Goal: Task Accomplishment & Management: Manage account settings

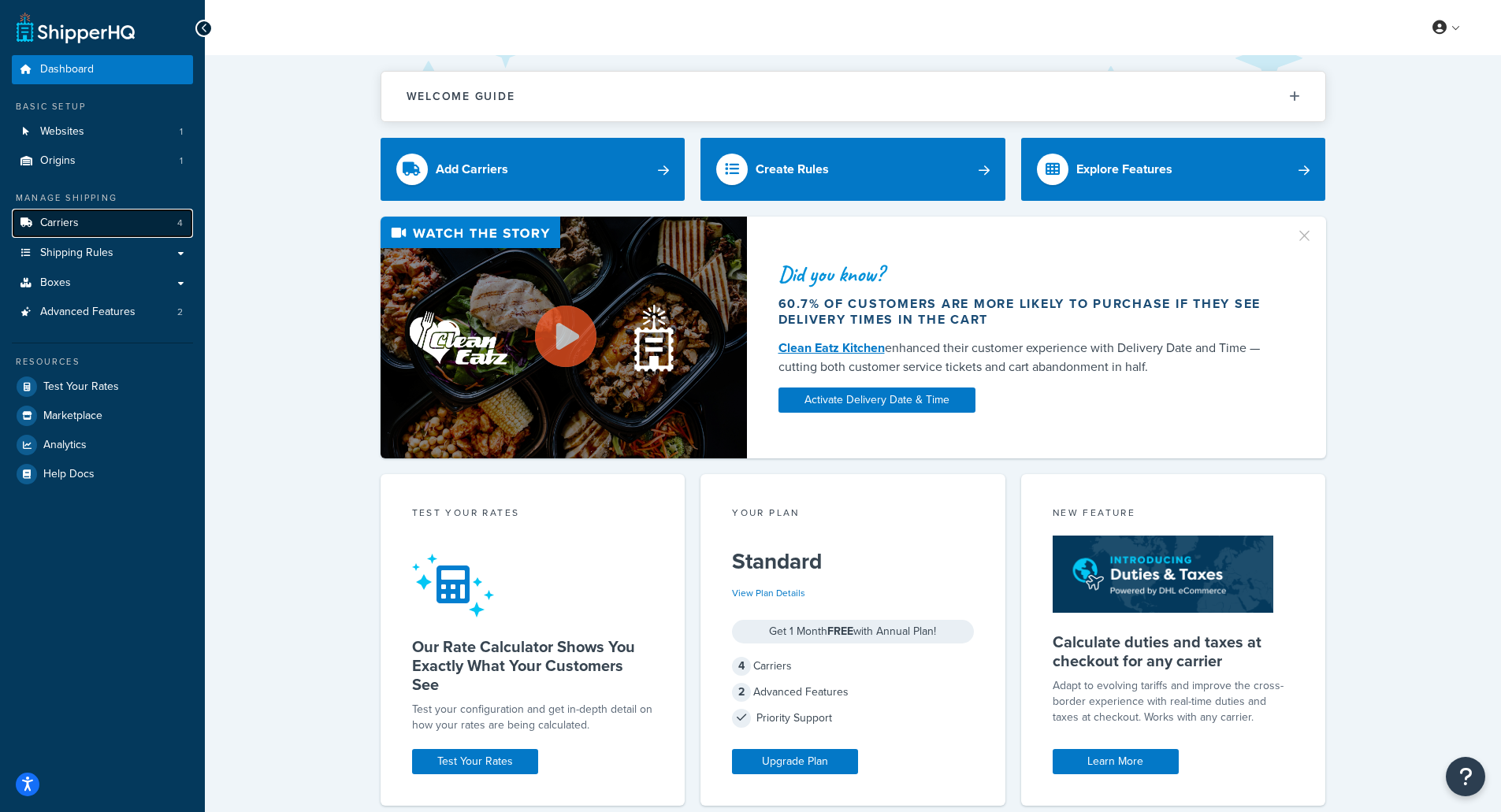
click at [94, 232] on link "Carriers 4" at bounding box center [102, 223] width 181 height 30
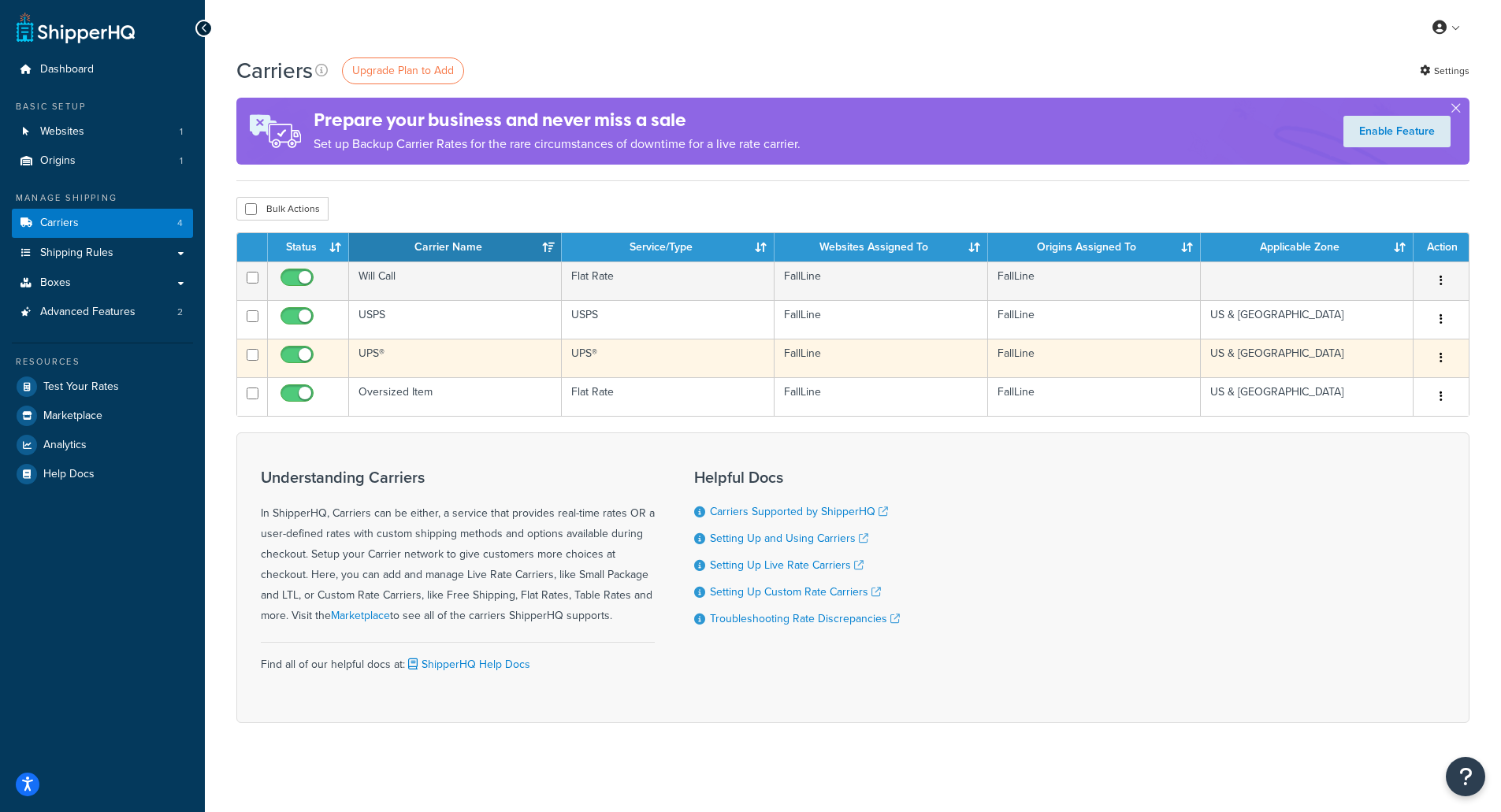
click at [1443, 365] on button "button" at bounding box center [1441, 358] width 22 height 26
click at [1360, 386] on link "Edit" at bounding box center [1377, 390] width 124 height 32
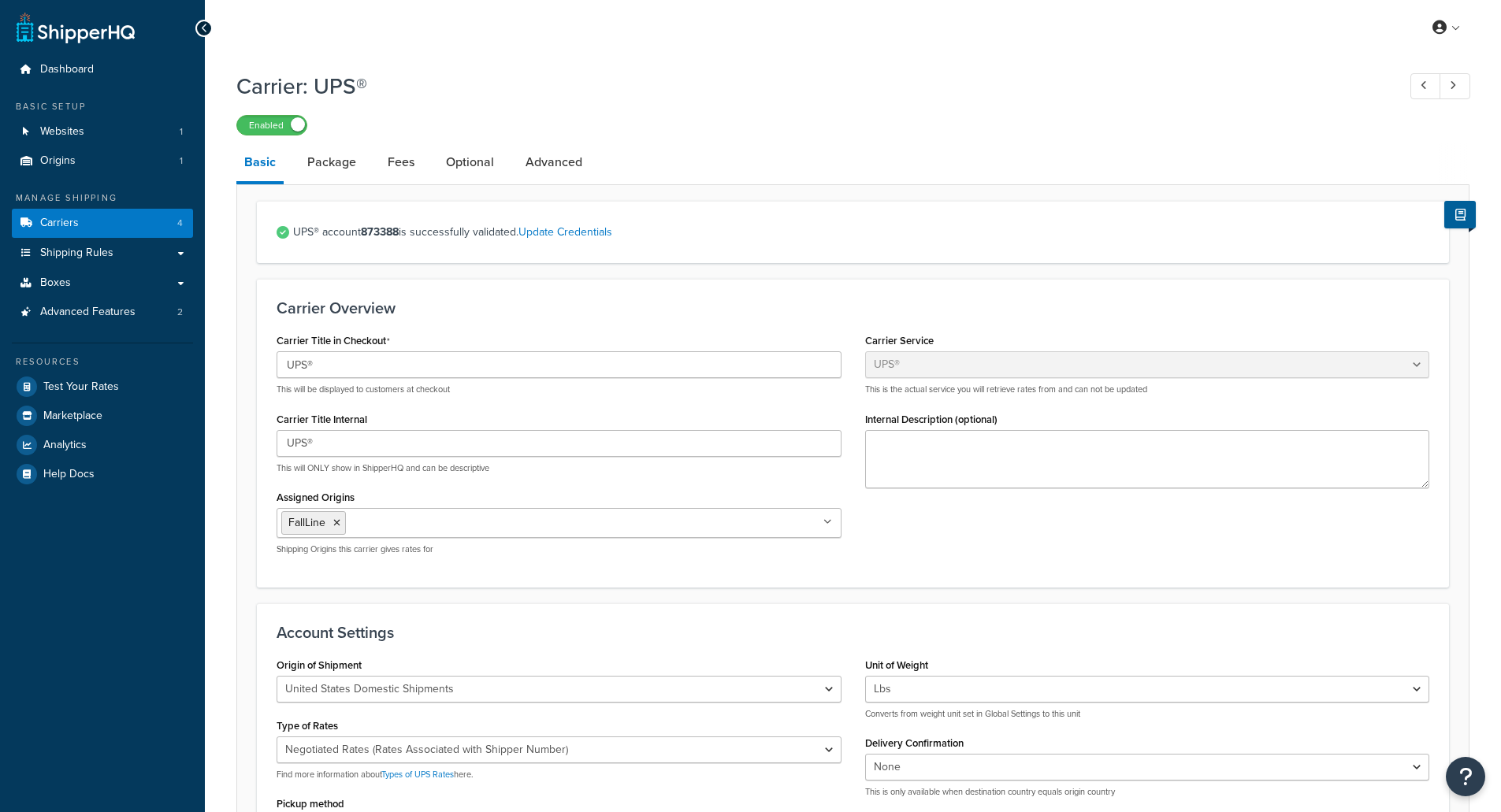
select select "ups"
click at [407, 160] on link "Fees" at bounding box center [401, 162] width 42 height 37
select select "AFTER"
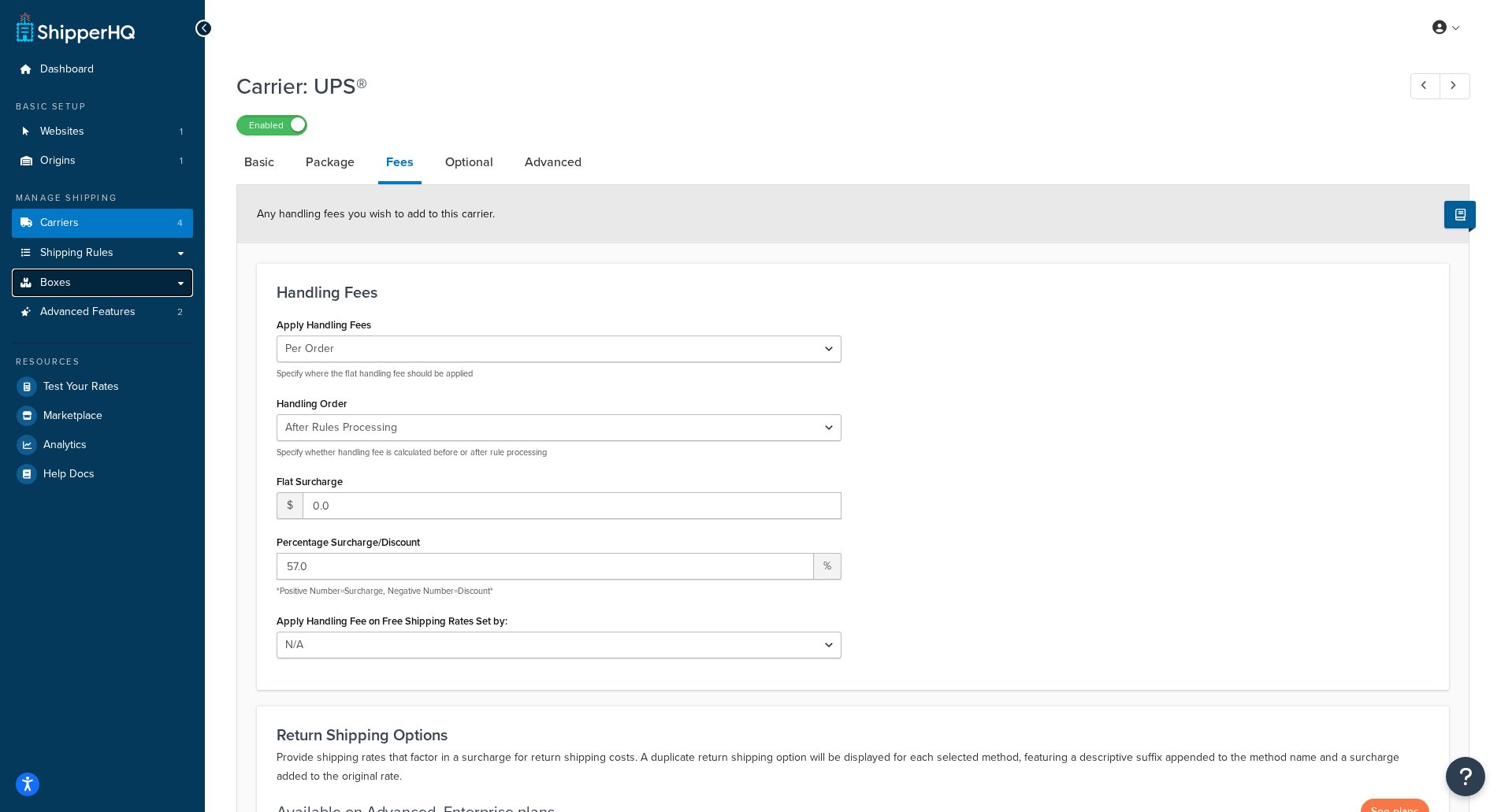
click at [182, 282] on link "Boxes" at bounding box center [102, 283] width 181 height 30
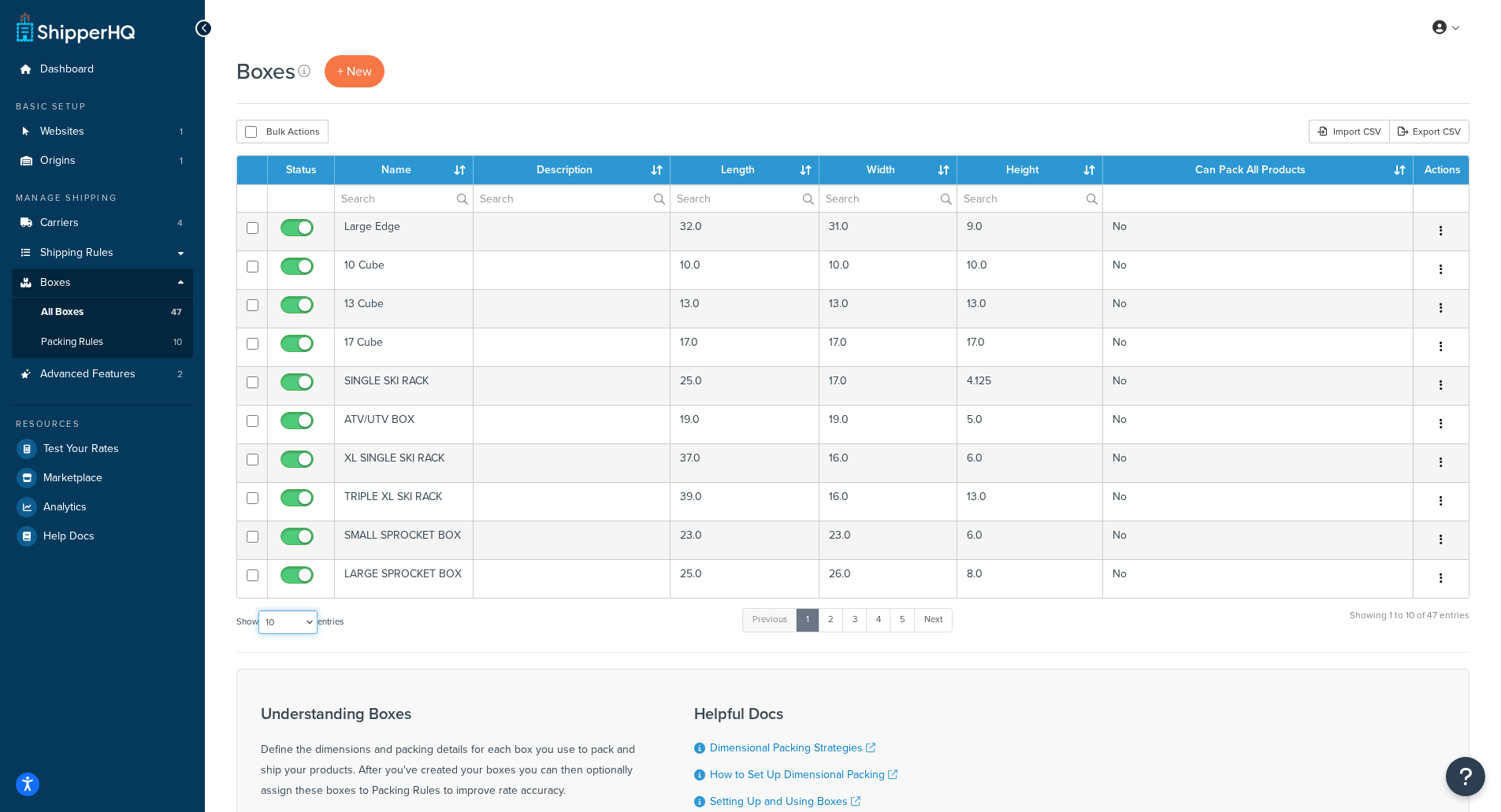
click at [313, 626] on select "10 15 25 50 100 1000" at bounding box center [288, 622] width 59 height 24
select select "50"
click at [260, 611] on select "10 15 25 50 100 1000" at bounding box center [288, 622] width 59 height 24
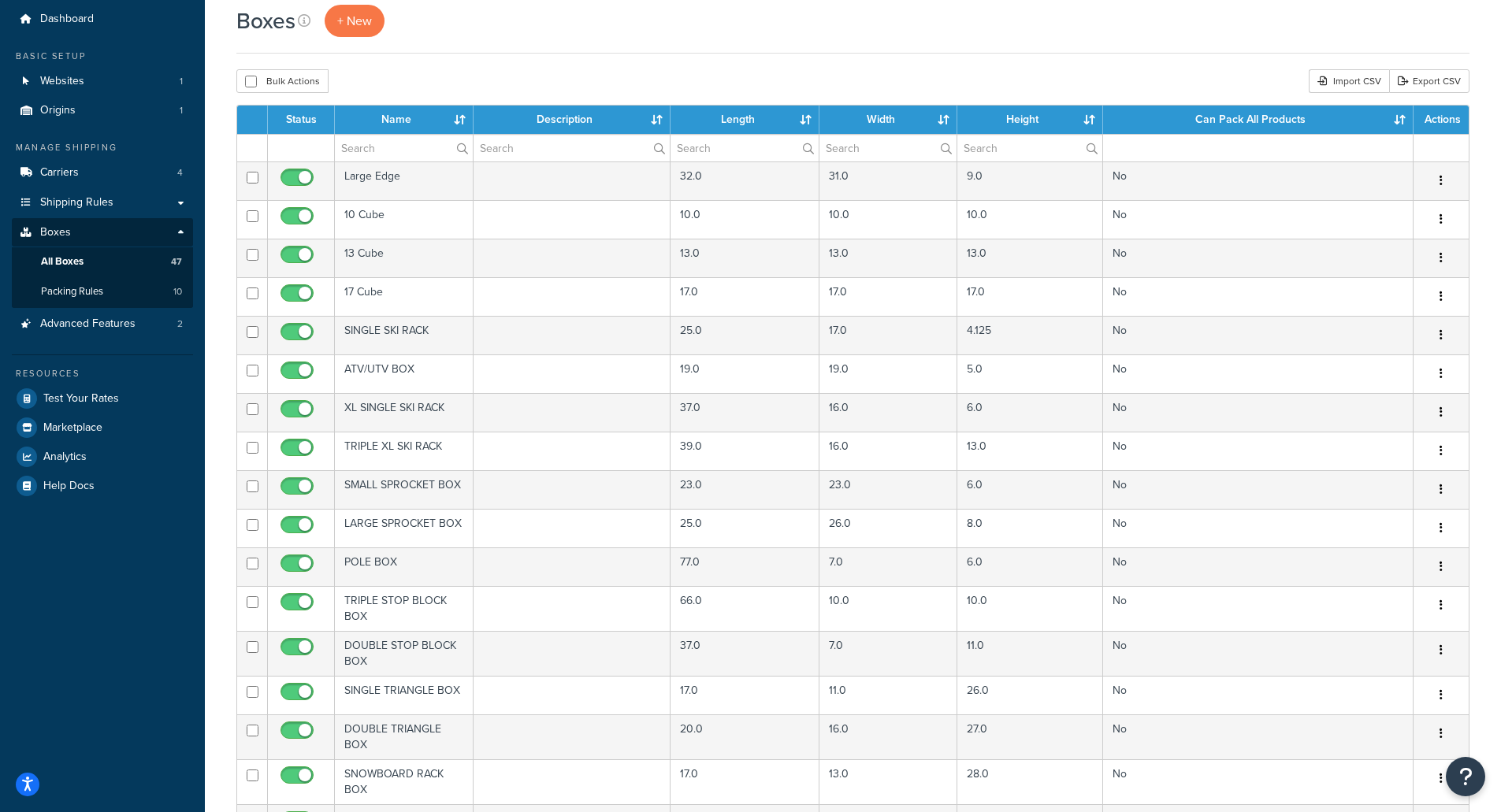
scroll to position [79, 0]
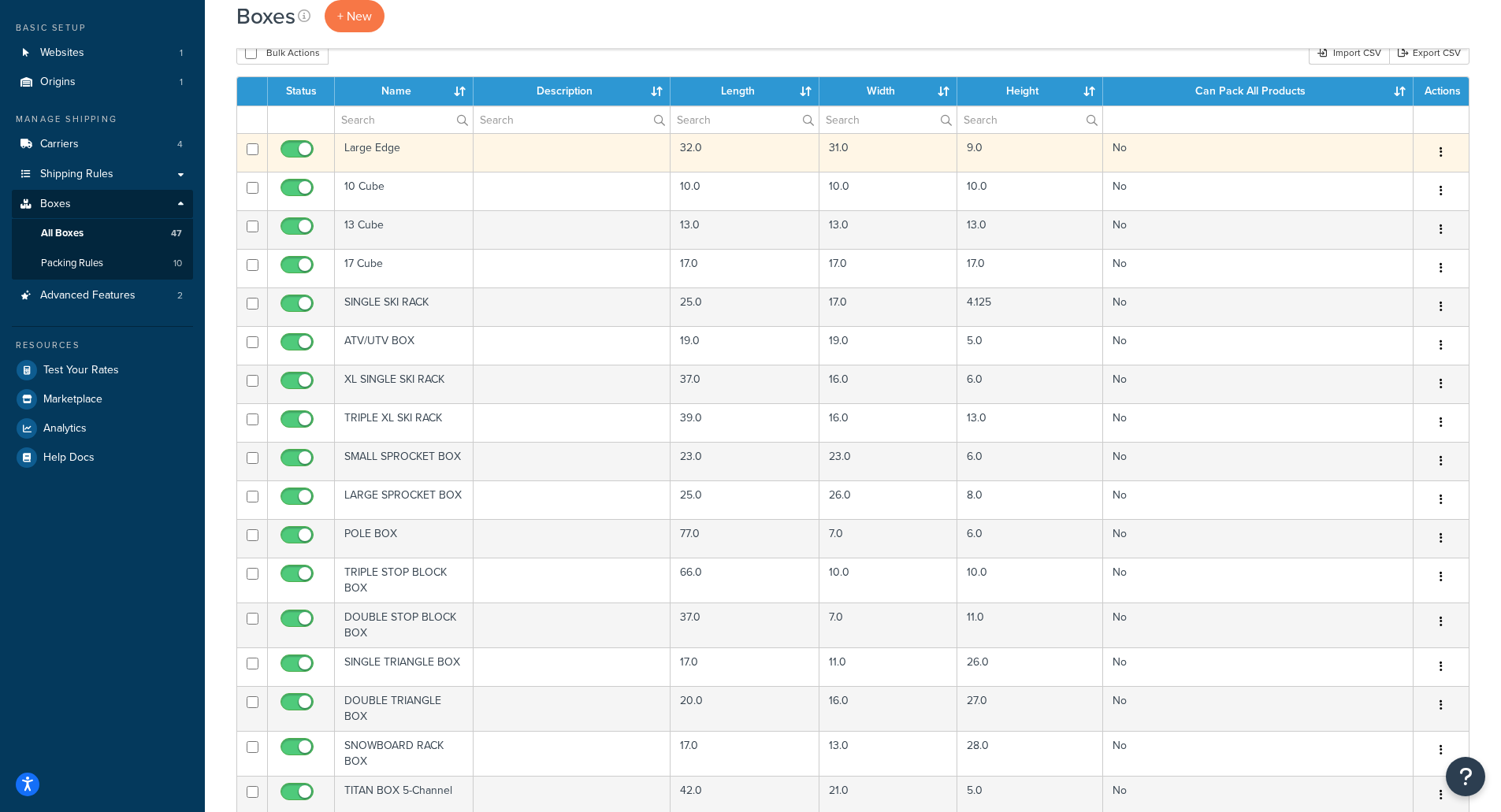
click at [1444, 156] on button "button" at bounding box center [1441, 153] width 22 height 26
click at [1379, 180] on link "Edit" at bounding box center [1389, 182] width 124 height 32
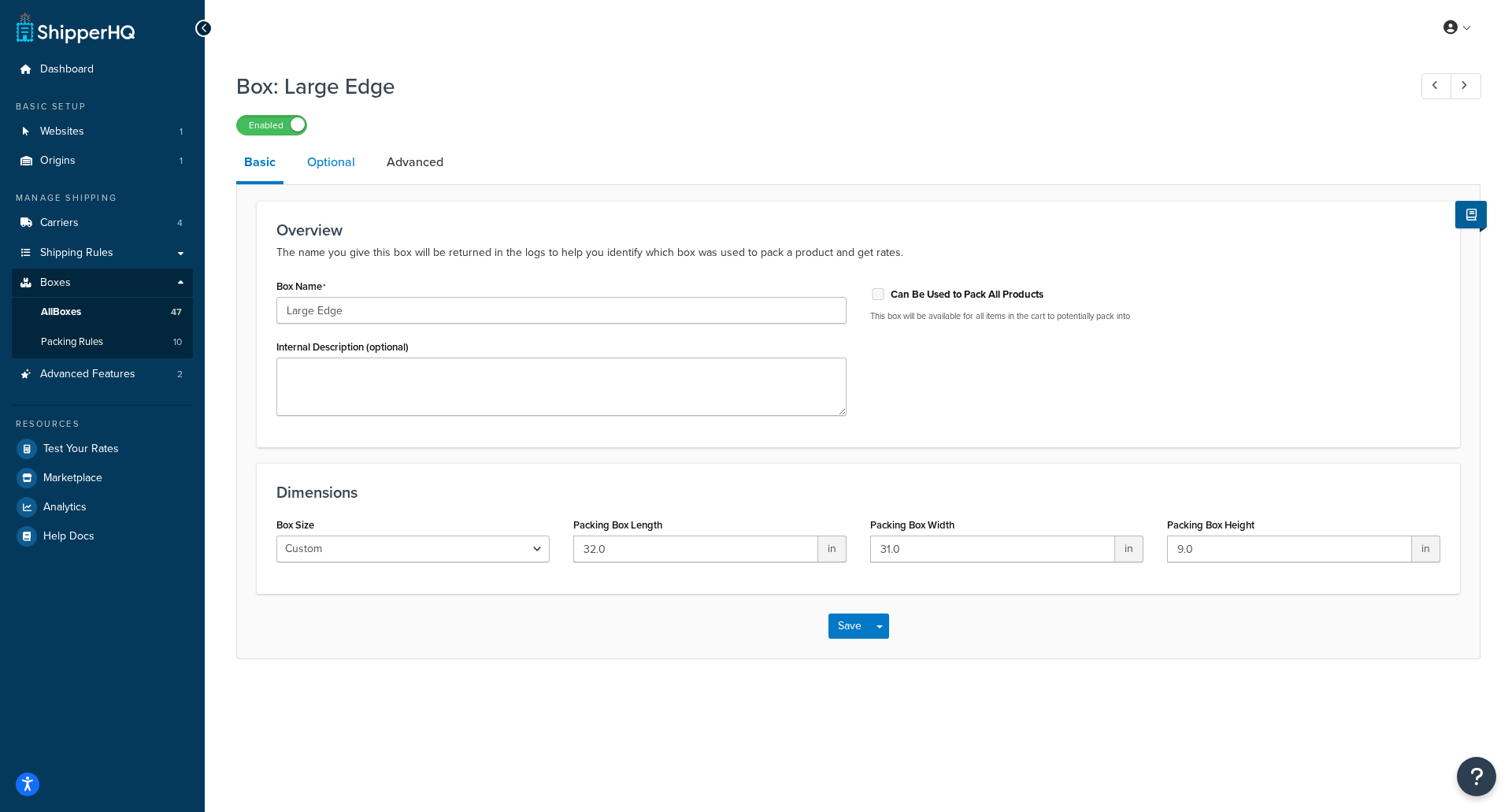
click at [332, 163] on link "Optional" at bounding box center [331, 162] width 64 height 37
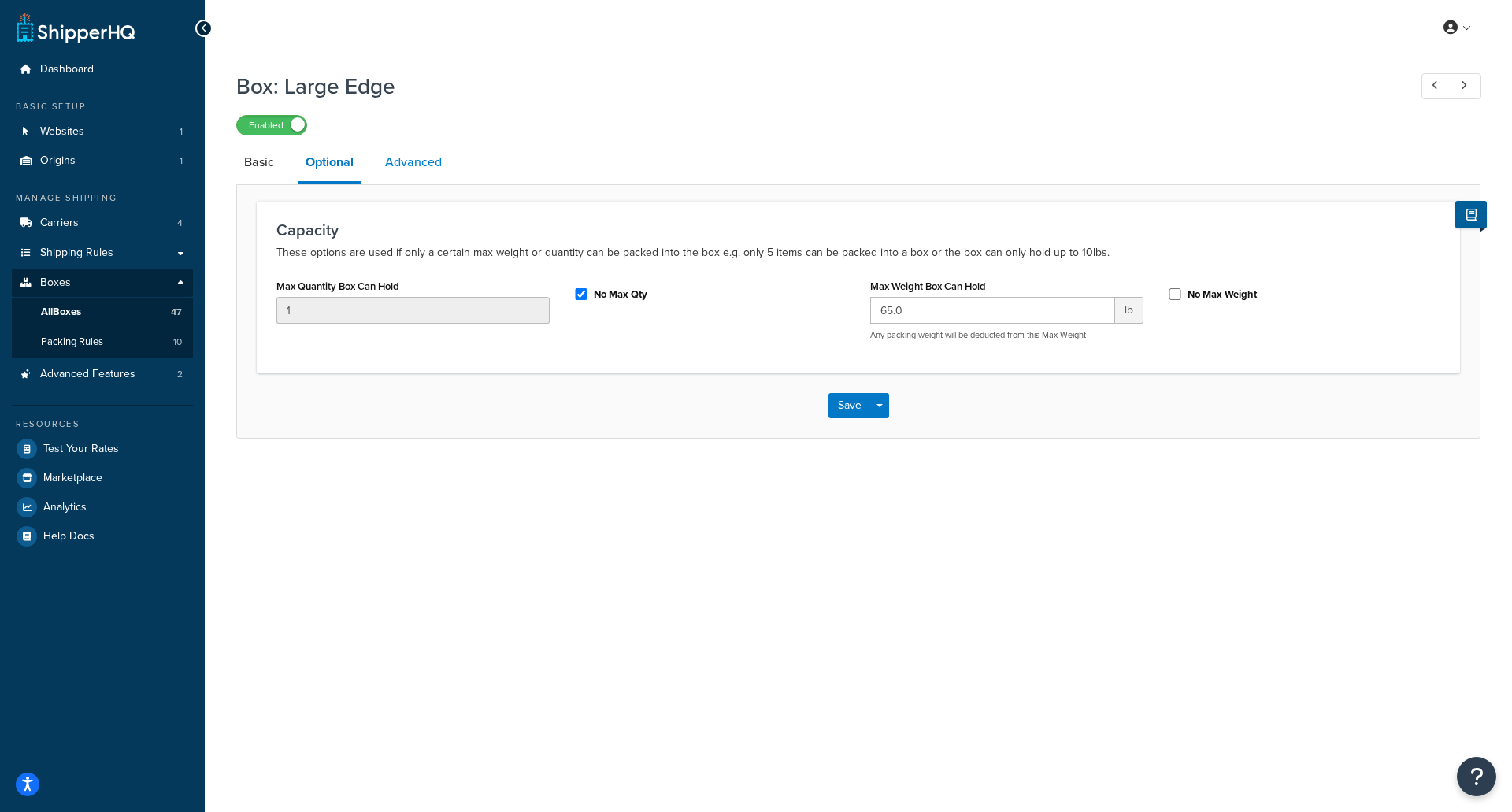
click at [407, 163] on link "Advanced" at bounding box center [413, 162] width 73 height 37
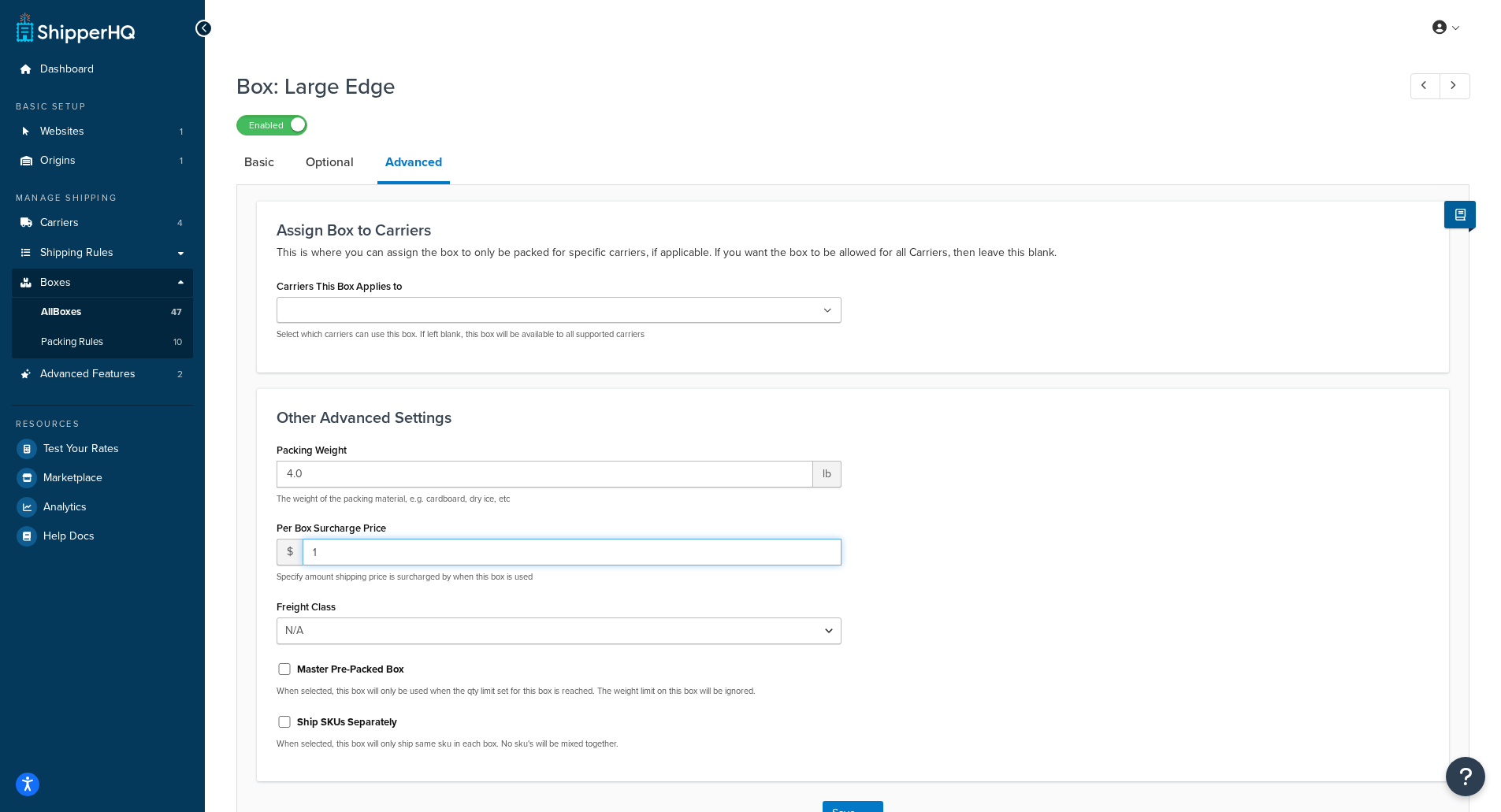
click at [824, 553] on input "1" at bounding box center [571, 552] width 539 height 27
click at [823, 563] on input "1" at bounding box center [571, 552] width 539 height 27
click at [823, 558] on input "0" at bounding box center [571, 552] width 539 height 27
click at [823, 558] on input "-1" at bounding box center [571, 552] width 539 height 27
click at [824, 557] on input "-2" at bounding box center [571, 552] width 539 height 27
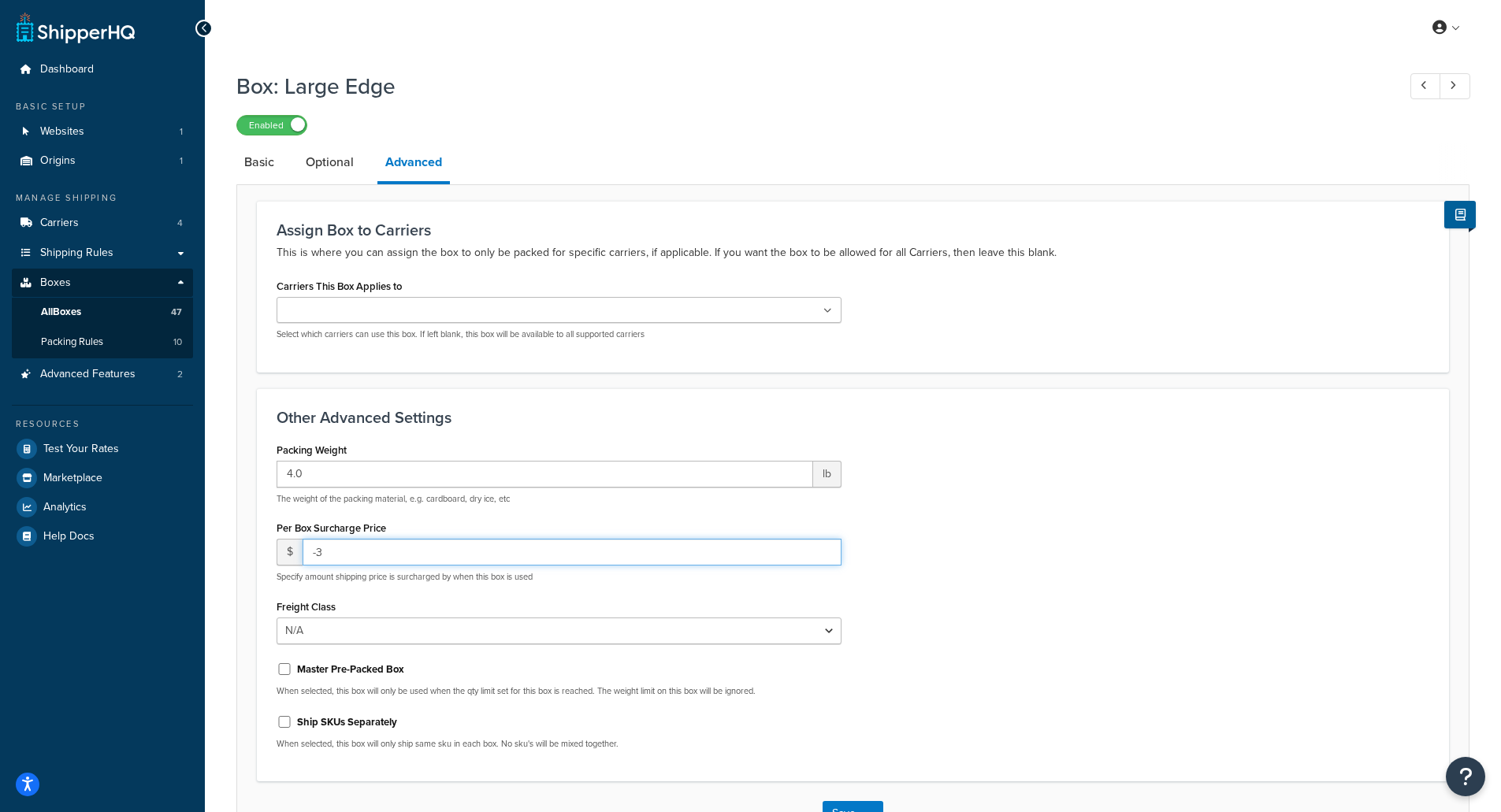
click at [824, 557] on input "-3" at bounding box center [571, 552] width 539 height 27
type input "-4"
click at [824, 555] on input "-4" at bounding box center [571, 552] width 539 height 27
click at [286, 554] on span "$" at bounding box center [290, 552] width 26 height 27
drag, startPoint x: 397, startPoint y: 553, endPoint x: 0, endPoint y: 514, distance: 398.9
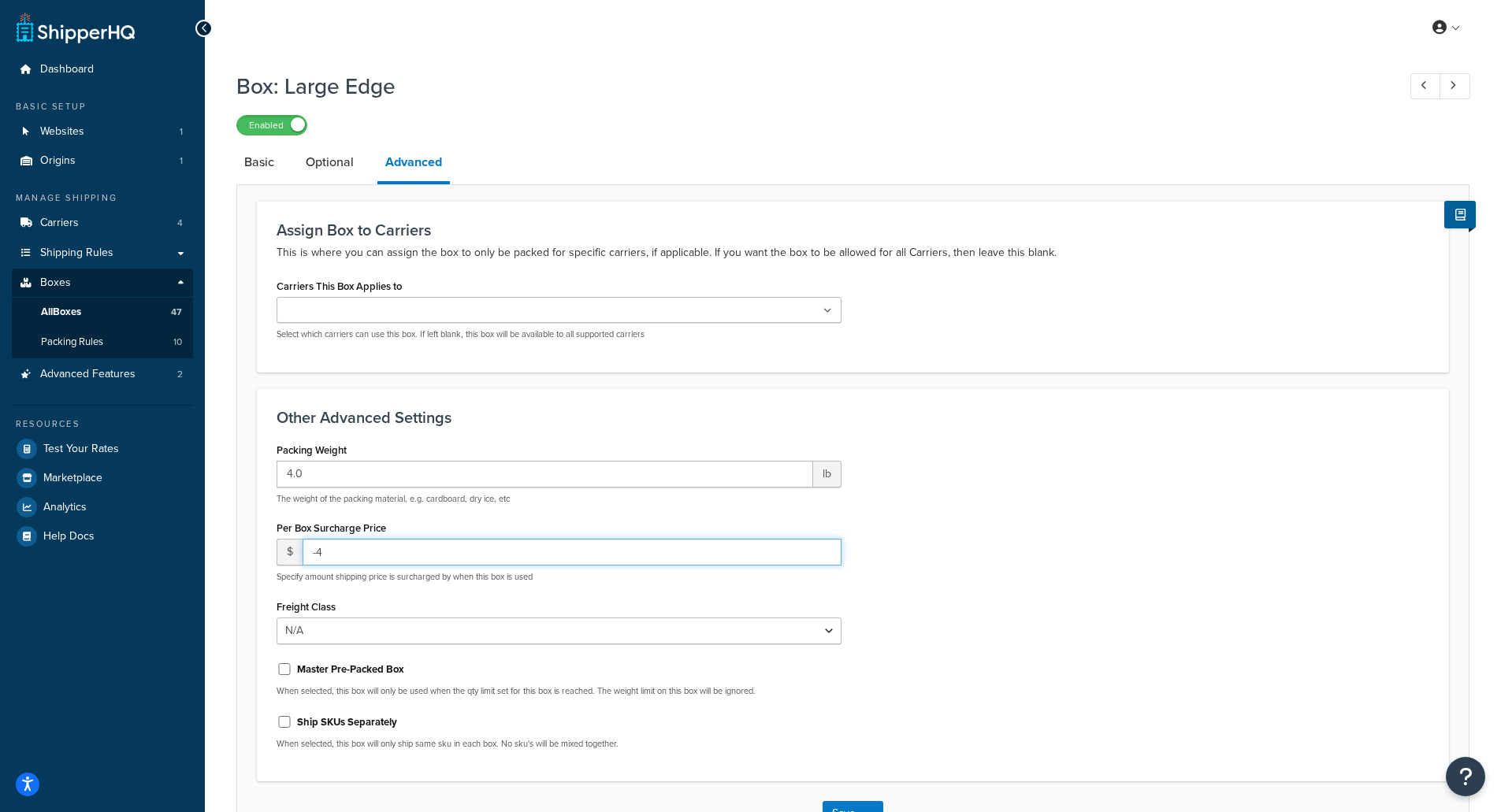
click at [0, 514] on div "Dashboard Basic Setup Websites 1 Origins 1 Manage Shipping Carriers 4 Shipping …" at bounding box center [750, 463] width 1501 height 925
click at [974, 643] on div "Packing Weight 4.0 lb The weight of the packing material, e.g. cardboard, dry i…" at bounding box center [853, 601] width 1176 height 324
click at [107, 35] on link at bounding box center [76, 27] width 118 height 31
click at [119, 28] on link at bounding box center [76, 27] width 118 height 31
